Goal: Task Accomplishment & Management: Manage account settings

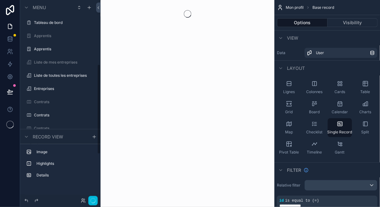
scroll to position [142, 0]
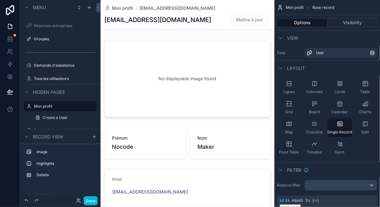
click at [111, 22] on h1 "[EMAIL_ADDRESS][DOMAIN_NAME]" at bounding box center [157, 19] width 107 height 9
